Goal: Transaction & Acquisition: Purchase product/service

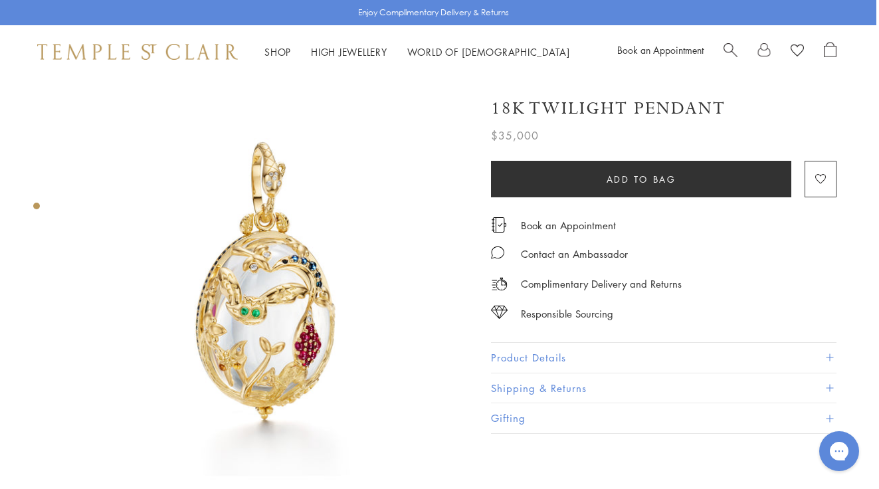
scroll to position [0, 3]
click at [348, 52] on link "High Jewellery High Jewellery" at bounding box center [349, 51] width 76 height 13
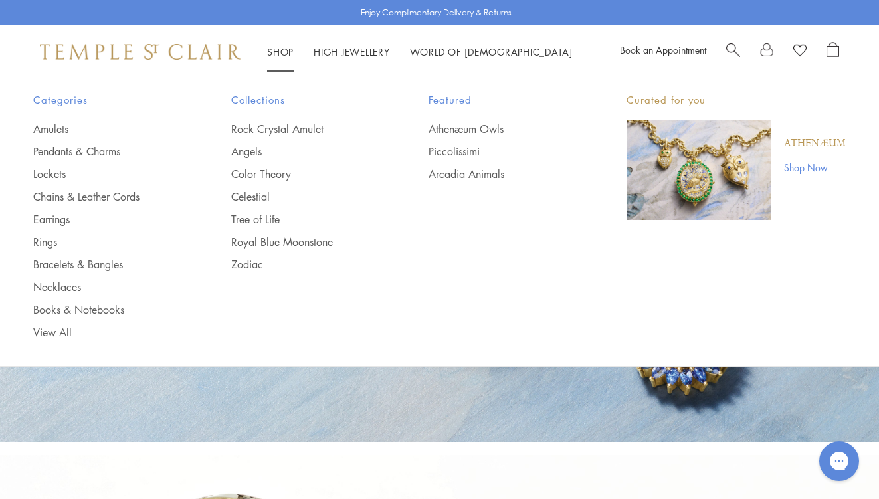
click at [275, 53] on link "Shop Shop" at bounding box center [280, 51] width 27 height 13
click at [264, 130] on link "Rock Crystal Amulet" at bounding box center [303, 129] width 145 height 15
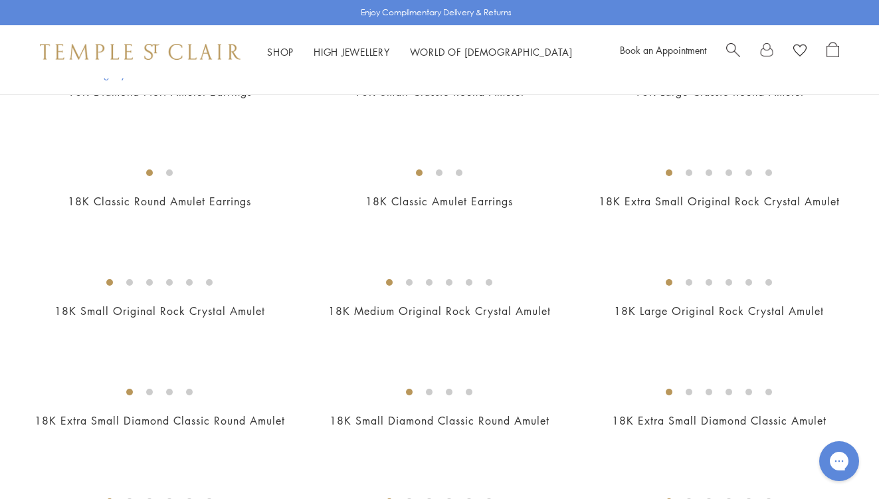
scroll to position [748, 0]
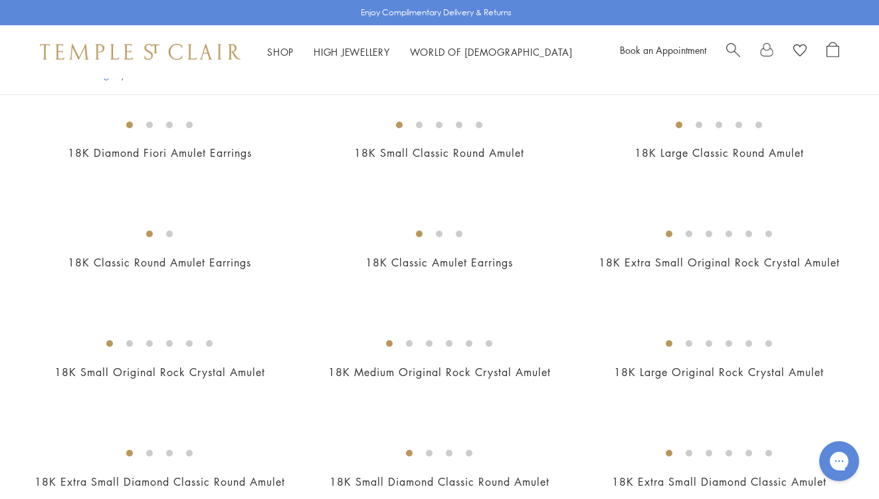
click at [0, 0] on img at bounding box center [0, 0] width 0 height 0
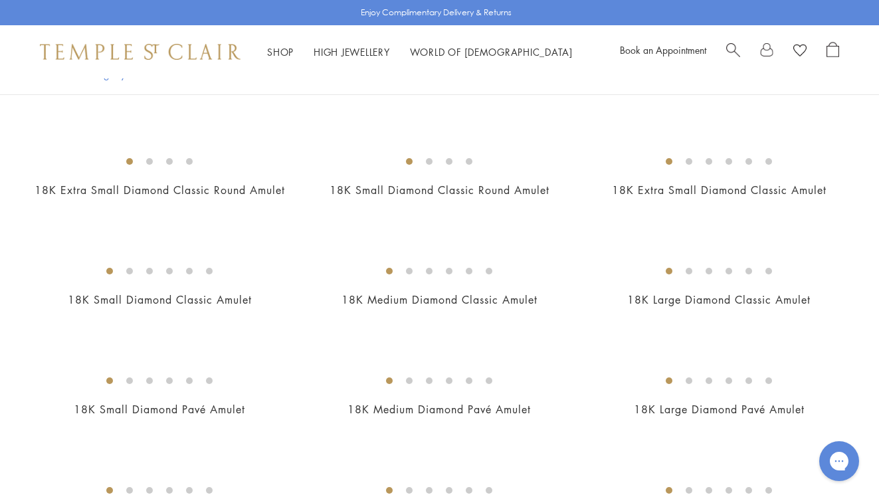
scroll to position [1049, 0]
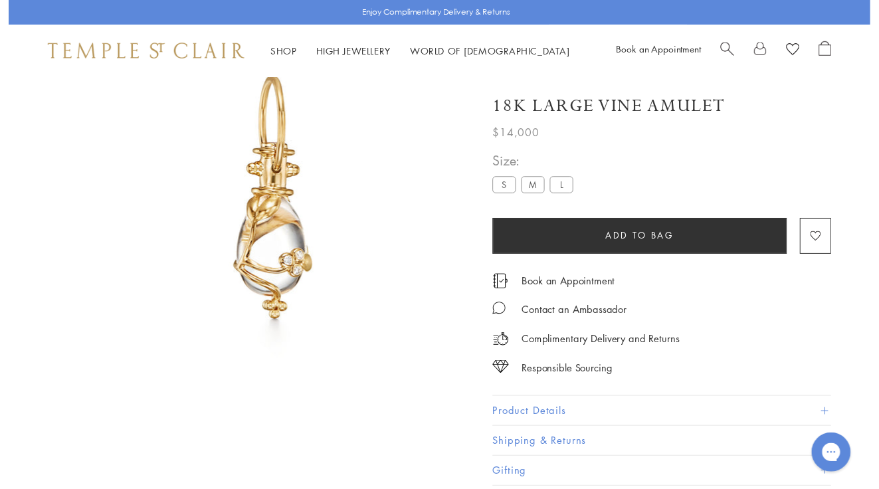
scroll to position [78, 0]
